Goal: Information Seeking & Learning: Check status

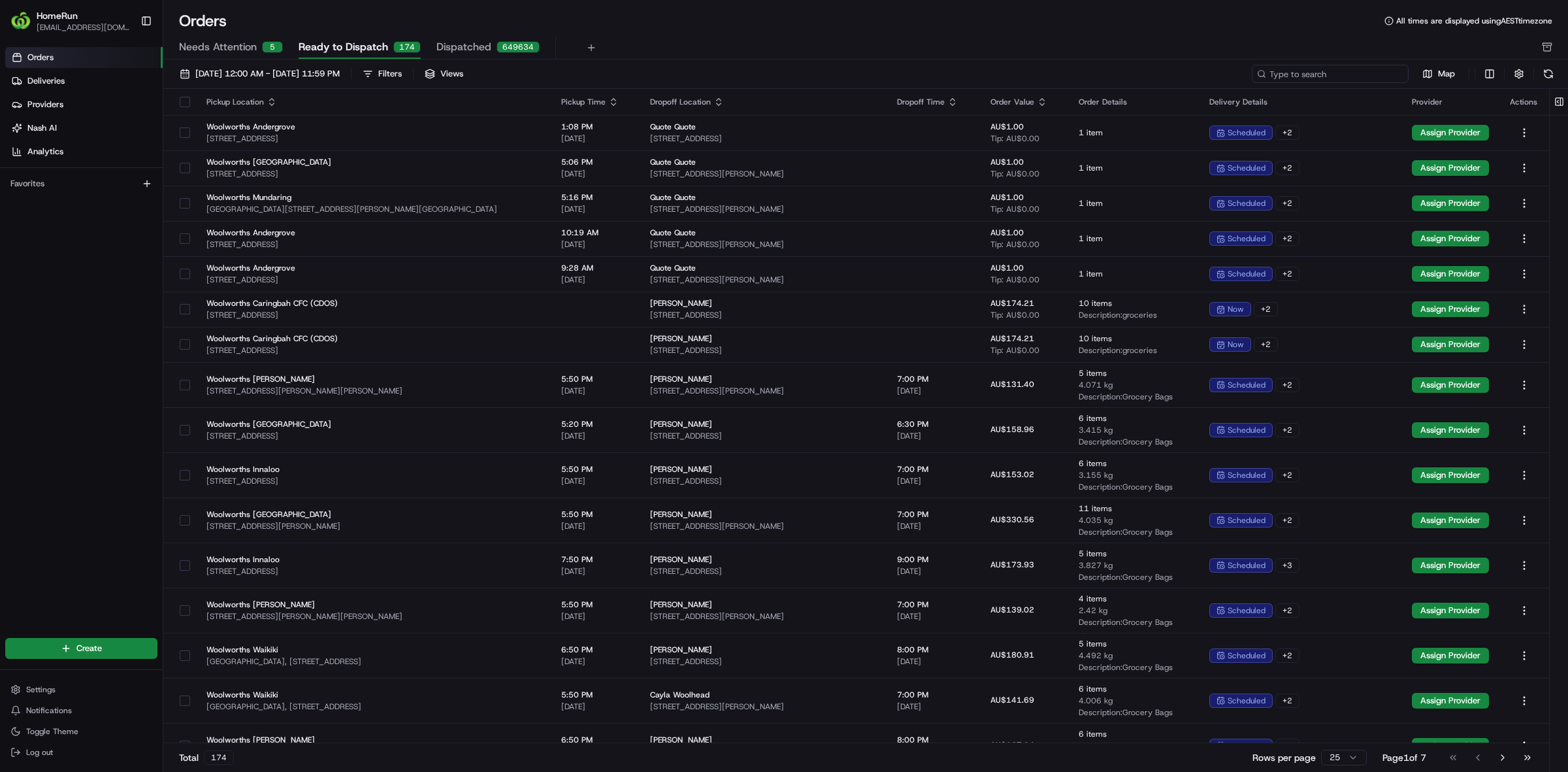
click at [1330, 74] on input at bounding box center [1330, 73] width 156 height 19
paste input "264503223"
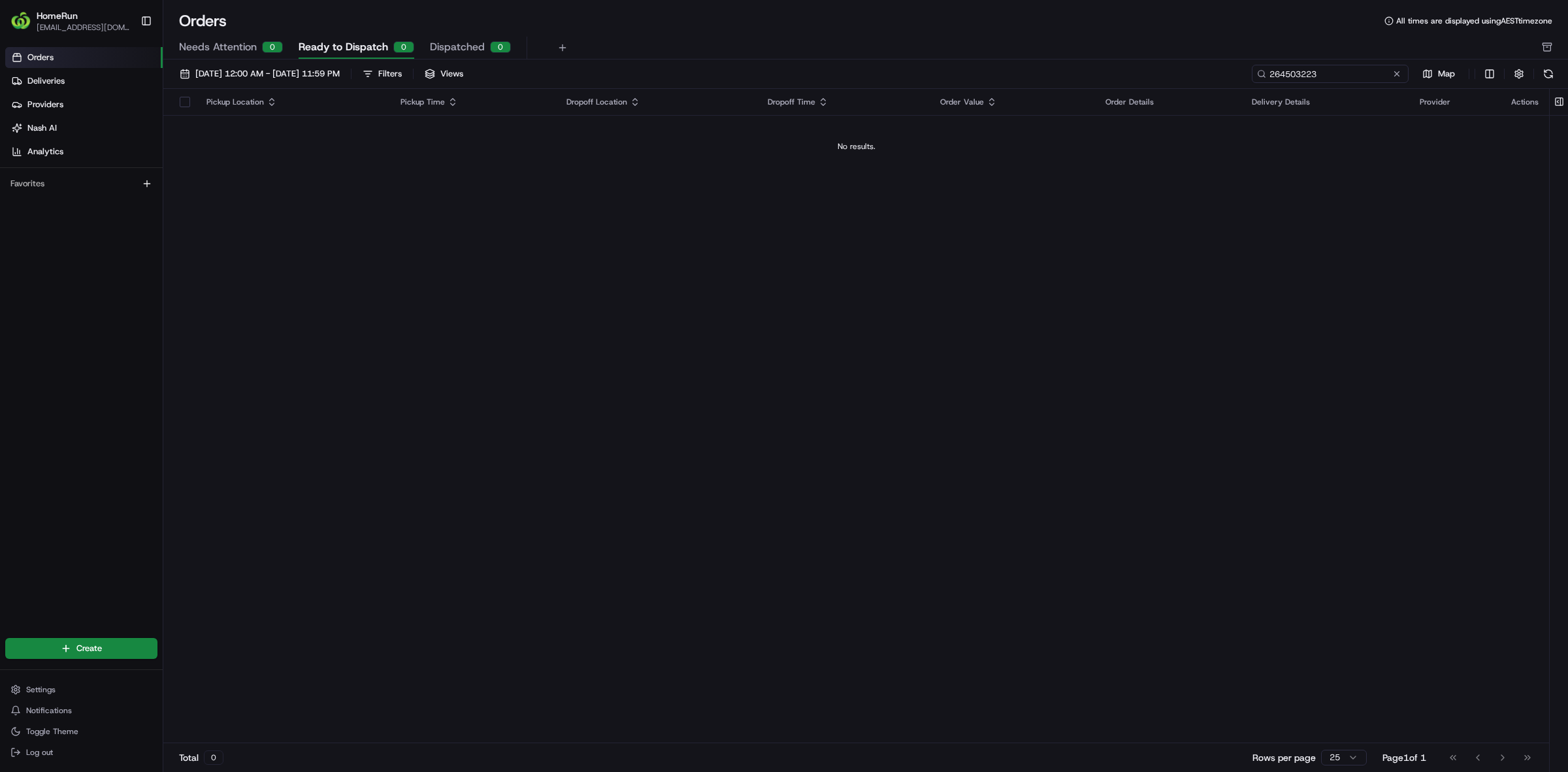
type input "264503223"
drag, startPoint x: 1346, startPoint y: 74, endPoint x: 1224, endPoint y: 72, distance: 122.0
click at [1224, 72] on div "[DATE] 12:00 AM - [DATE] 11:59 PM Filters Views 264503223 Map" at bounding box center [866, 77] width 1405 height 24
click at [408, 81] on button "Filters" at bounding box center [382, 73] width 51 height 19
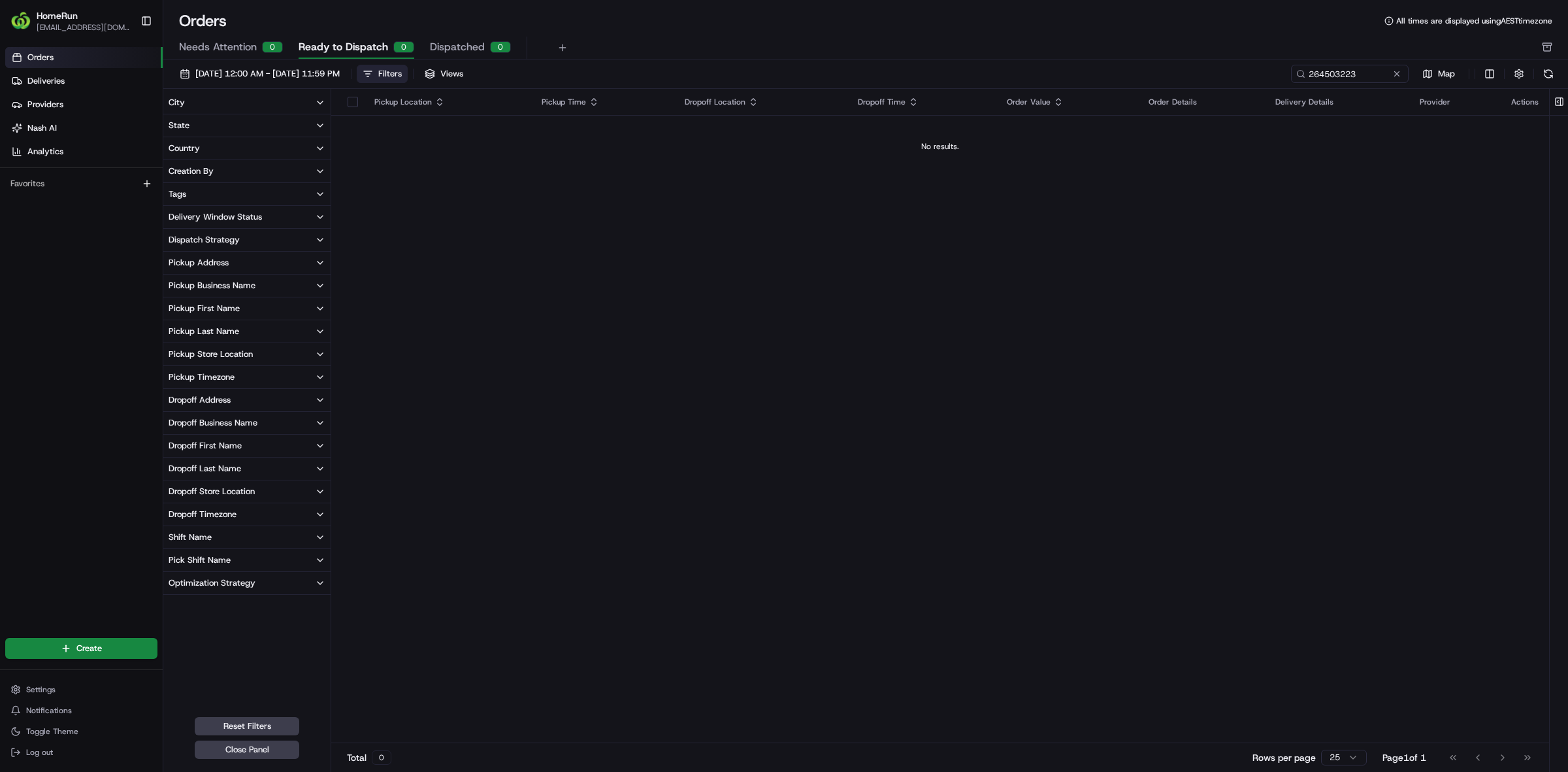
click at [197, 100] on button "City" at bounding box center [247, 102] width 167 height 23
click at [181, 172] on div "State" at bounding box center [179, 173] width 21 height 12
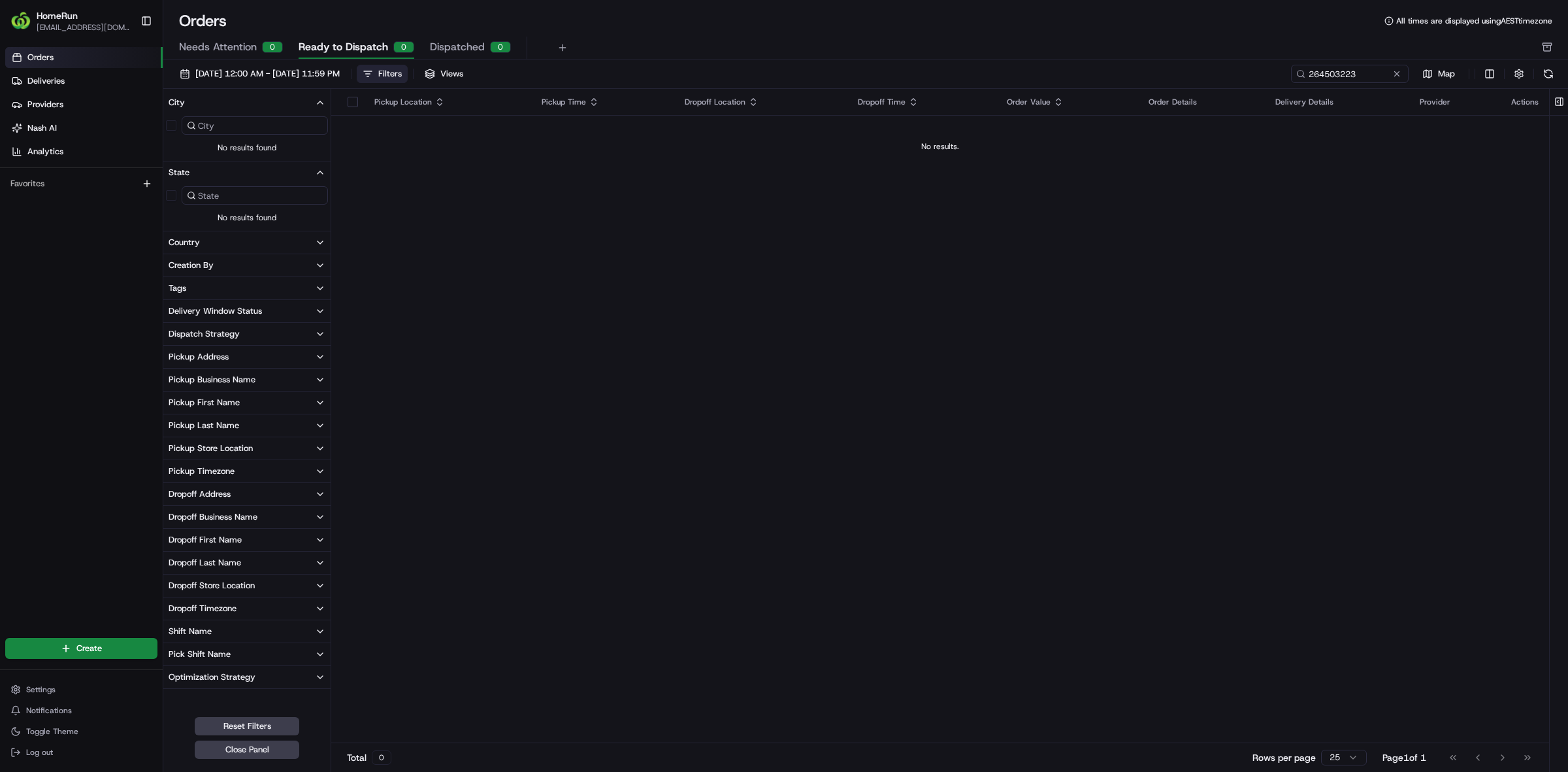
click at [188, 242] on div "Country" at bounding box center [184, 242] width 31 height 12
click at [188, 311] on div "Creation By" at bounding box center [191, 312] width 45 height 12
click at [184, 373] on button "Tags" at bounding box center [247, 382] width 167 height 23
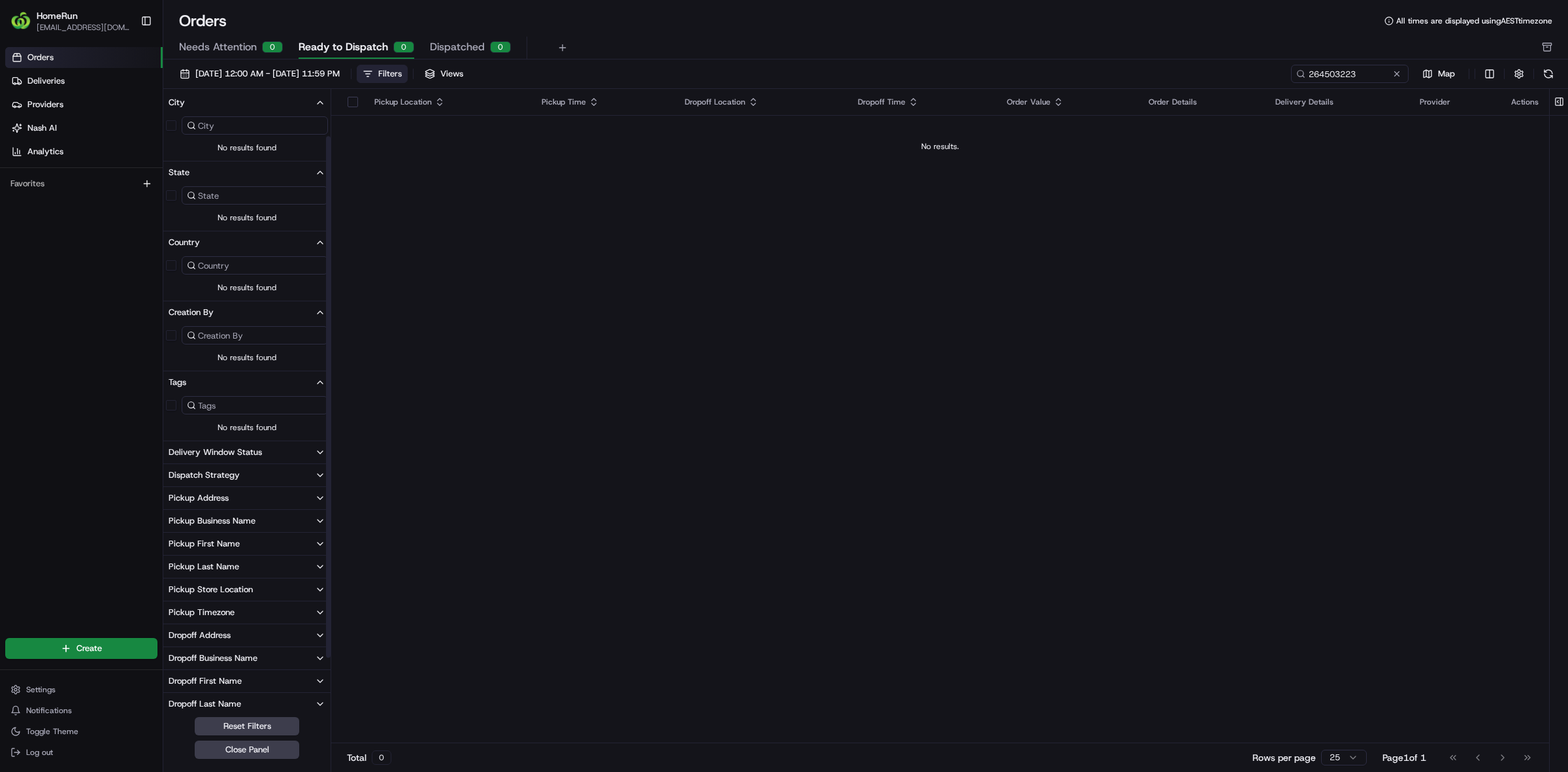
scroll to position [118, 0]
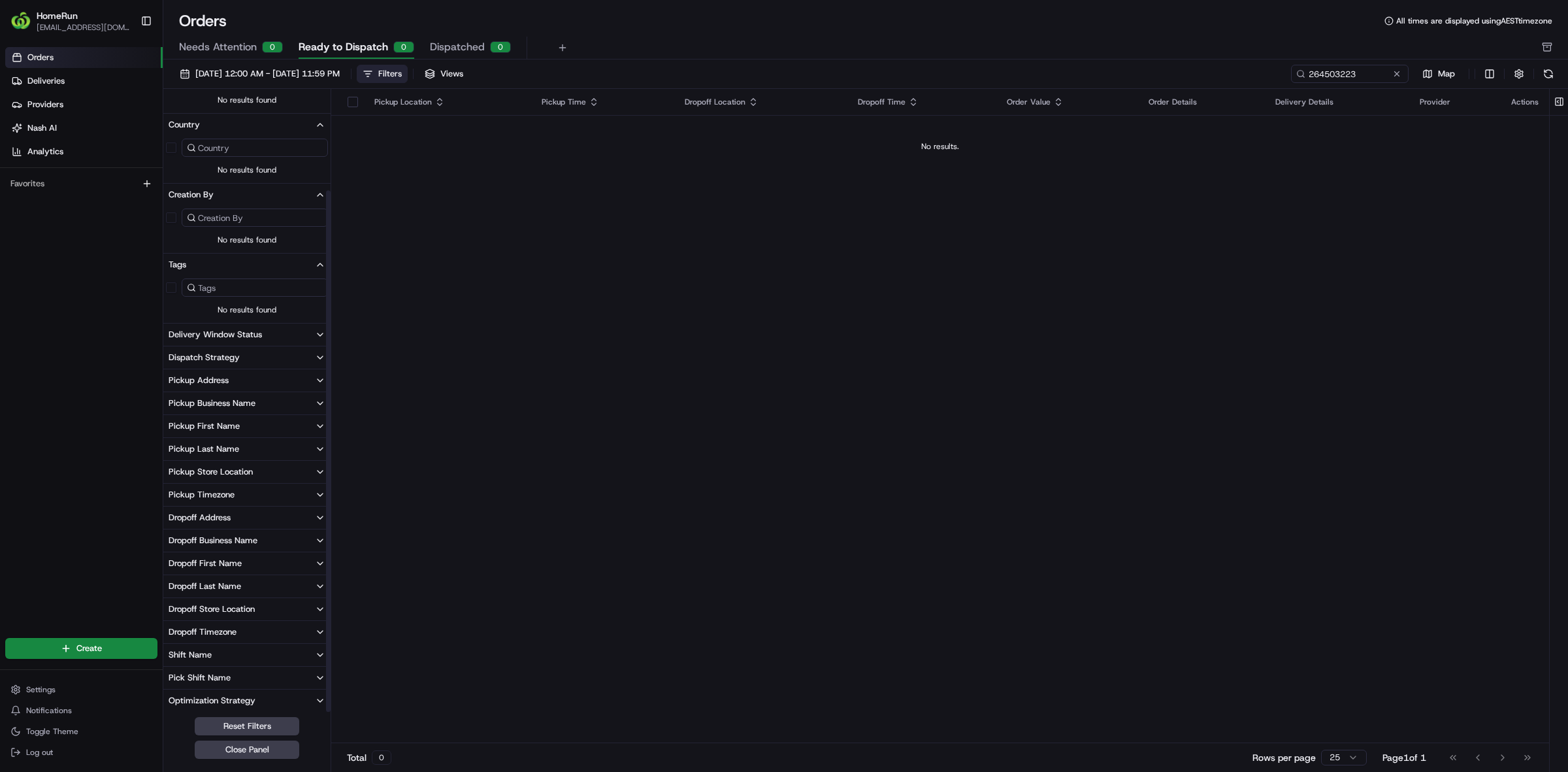
click at [190, 332] on div "Delivery Window Status" at bounding box center [215, 334] width 94 height 12
click at [191, 402] on div "Dispatch Strategy" at bounding box center [204, 404] width 71 height 12
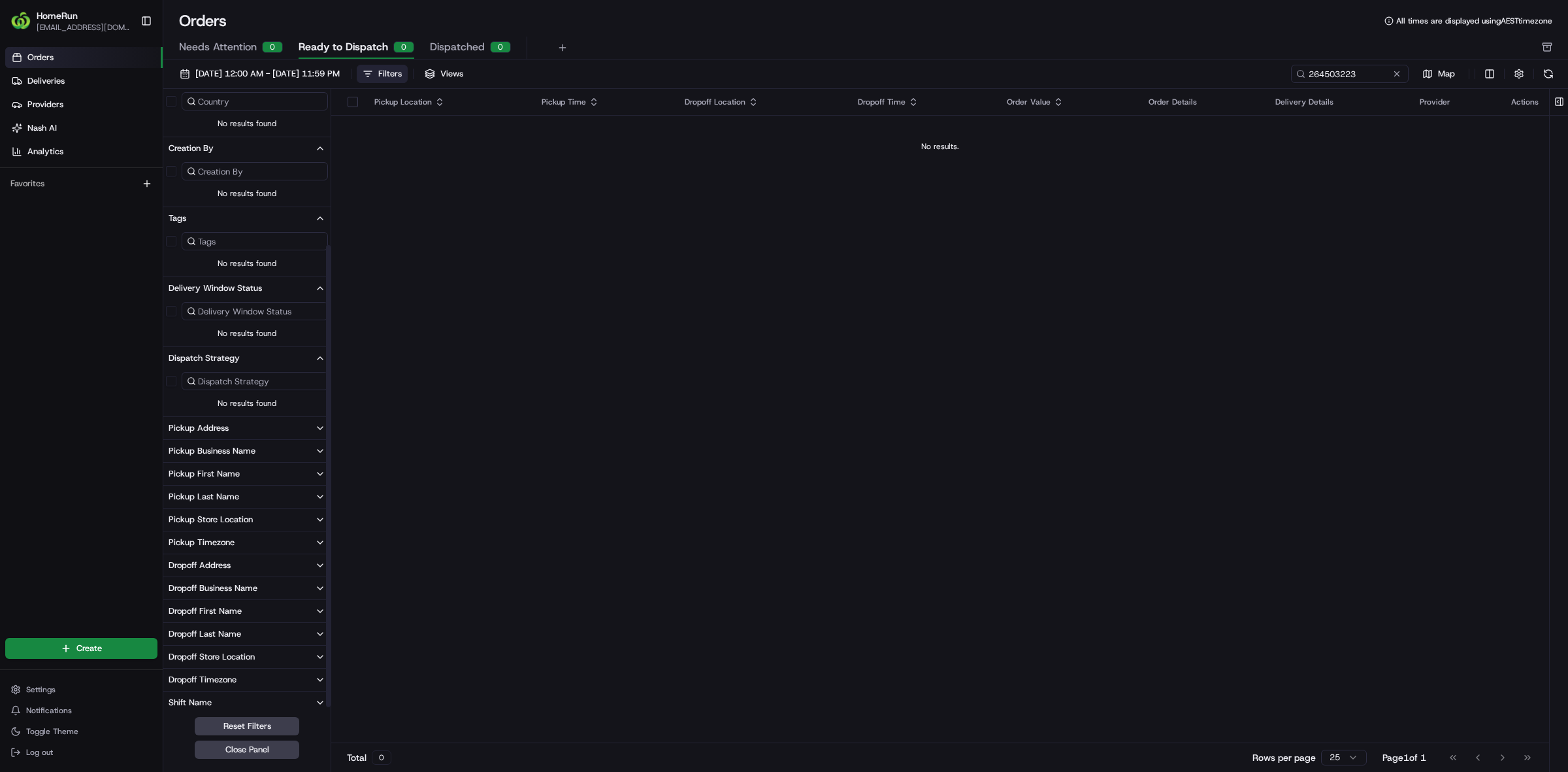
scroll to position [211, 0]
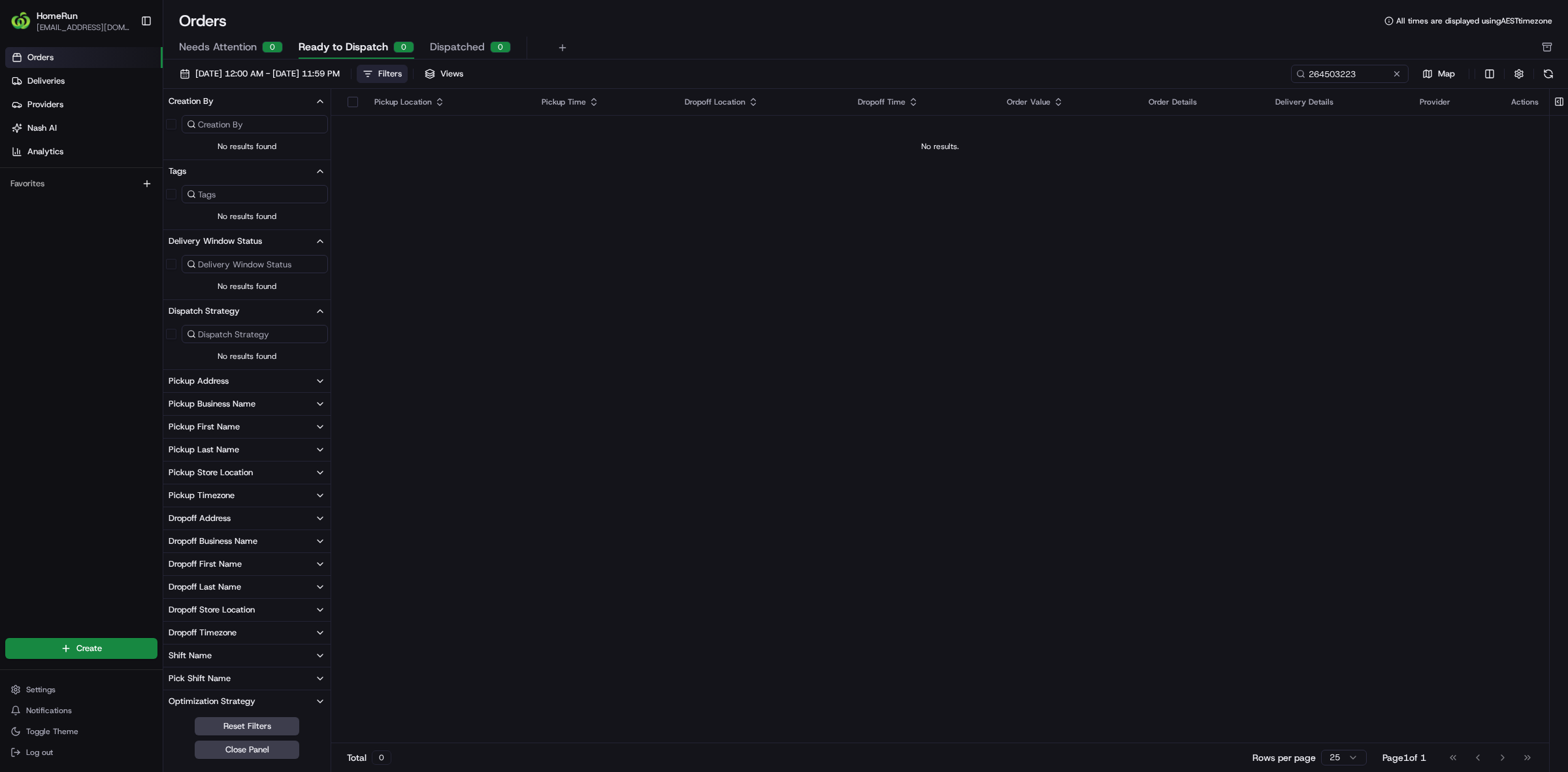
click at [211, 382] on div "Pickup Address" at bounding box center [198, 381] width 60 height 12
click at [196, 440] on button "Pickup Business Name" at bounding box center [247, 451] width 167 height 23
click at [54, 152] on span "Analytics" at bounding box center [45, 152] width 36 height 12
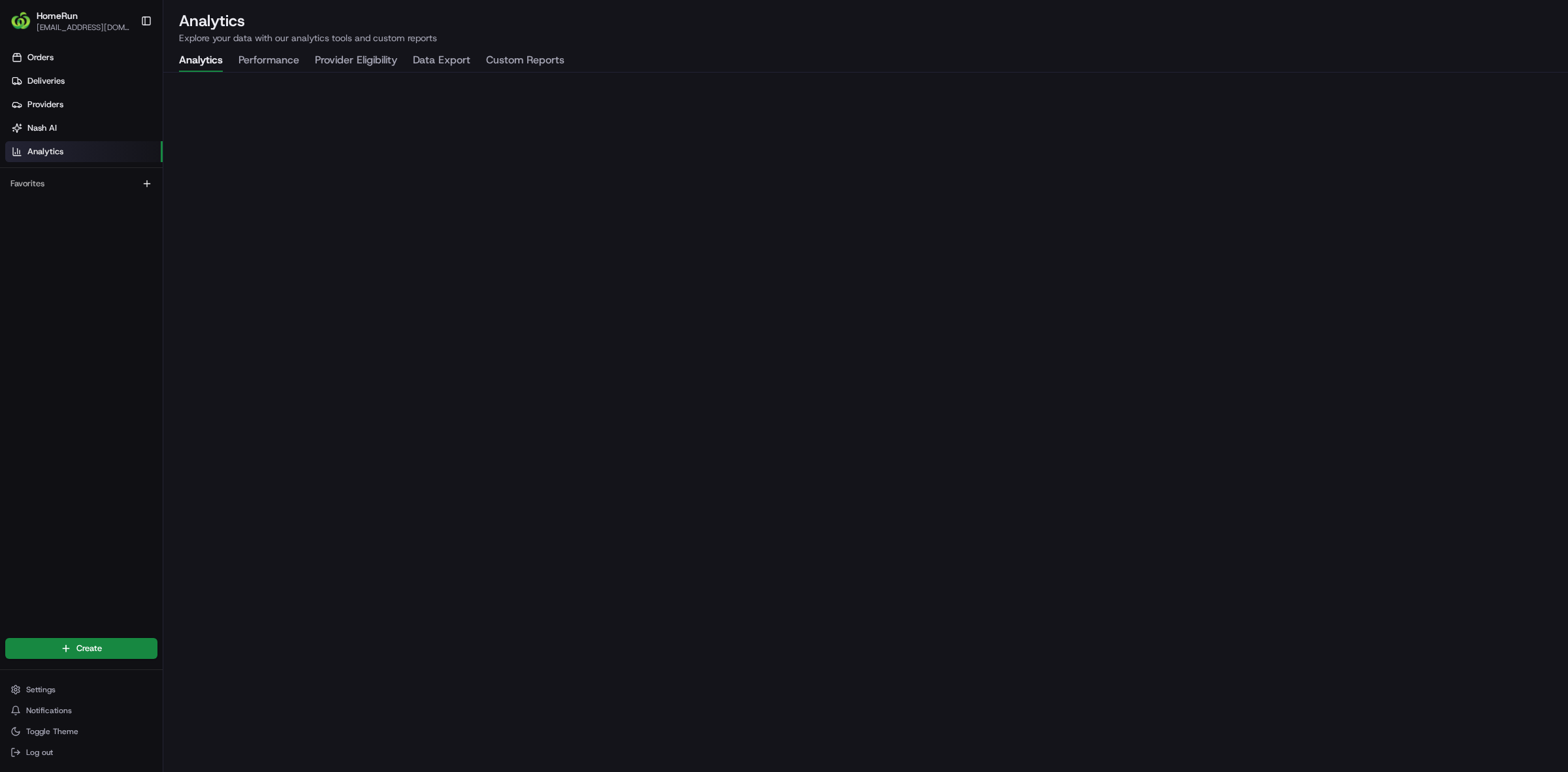
click at [448, 65] on button "Data Export" at bounding box center [441, 61] width 57 height 23
click at [545, 65] on button "Custom Reports" at bounding box center [525, 61] width 78 height 23
click at [284, 61] on button "Performance" at bounding box center [269, 61] width 60 height 23
click at [373, 59] on button "Provider Eligibility" at bounding box center [356, 61] width 82 height 23
click at [422, 61] on button "Data Export" at bounding box center [441, 61] width 57 height 23
